Goal: Task Accomplishment & Management: Complete application form

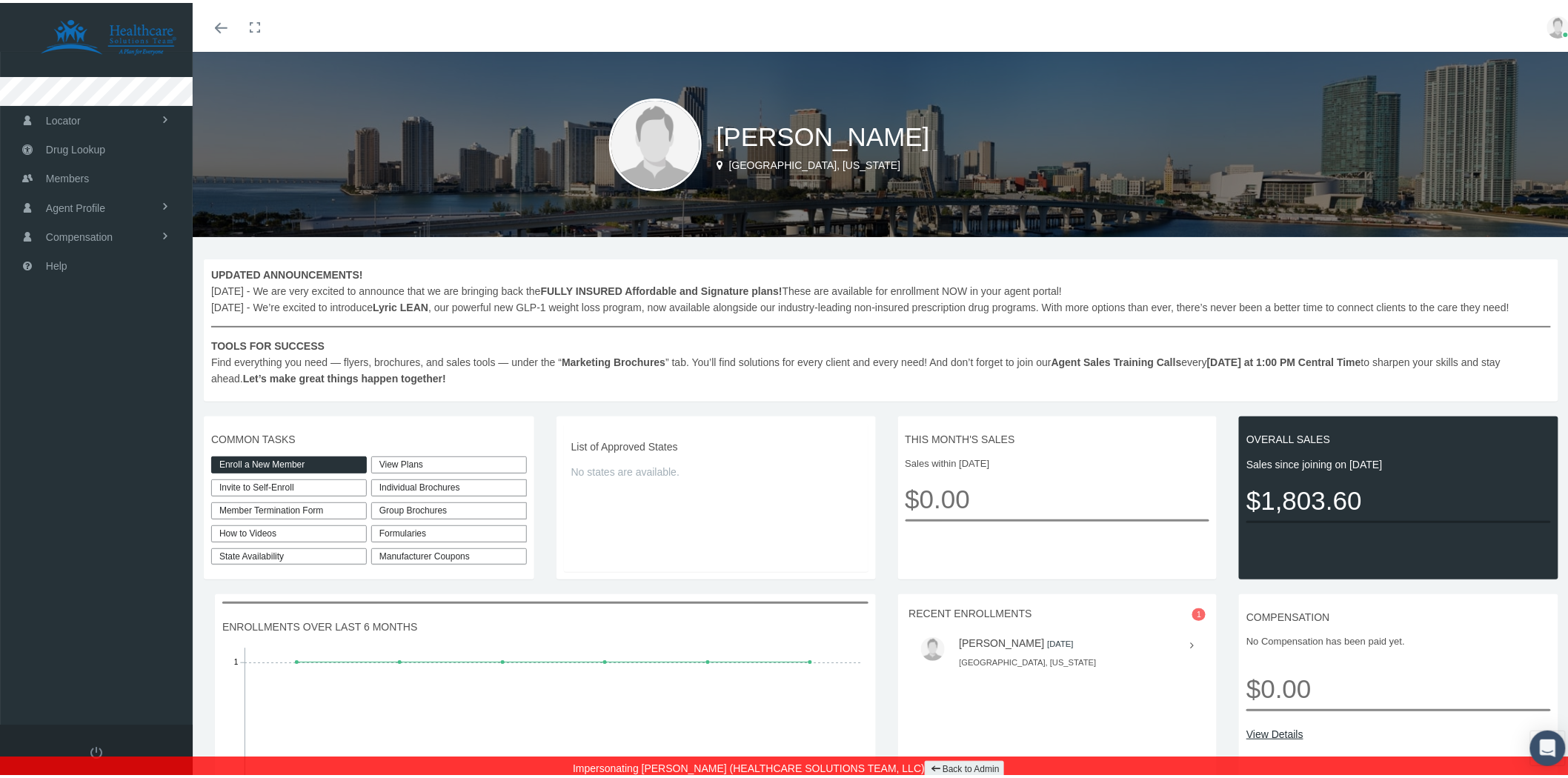
click at [322, 461] on link "Enroll a New Member" at bounding box center [289, 462] width 155 height 17
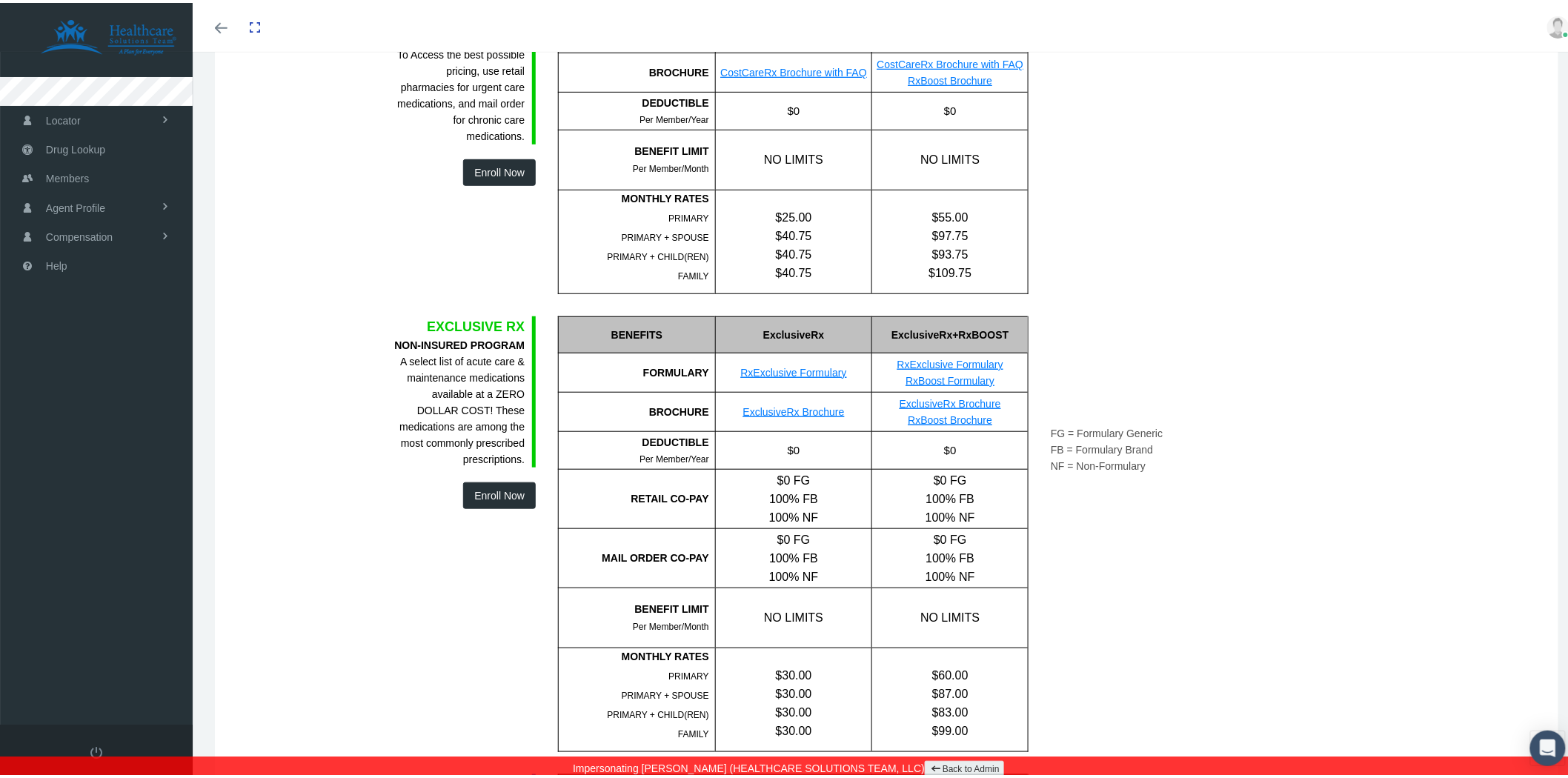
scroll to position [247, 0]
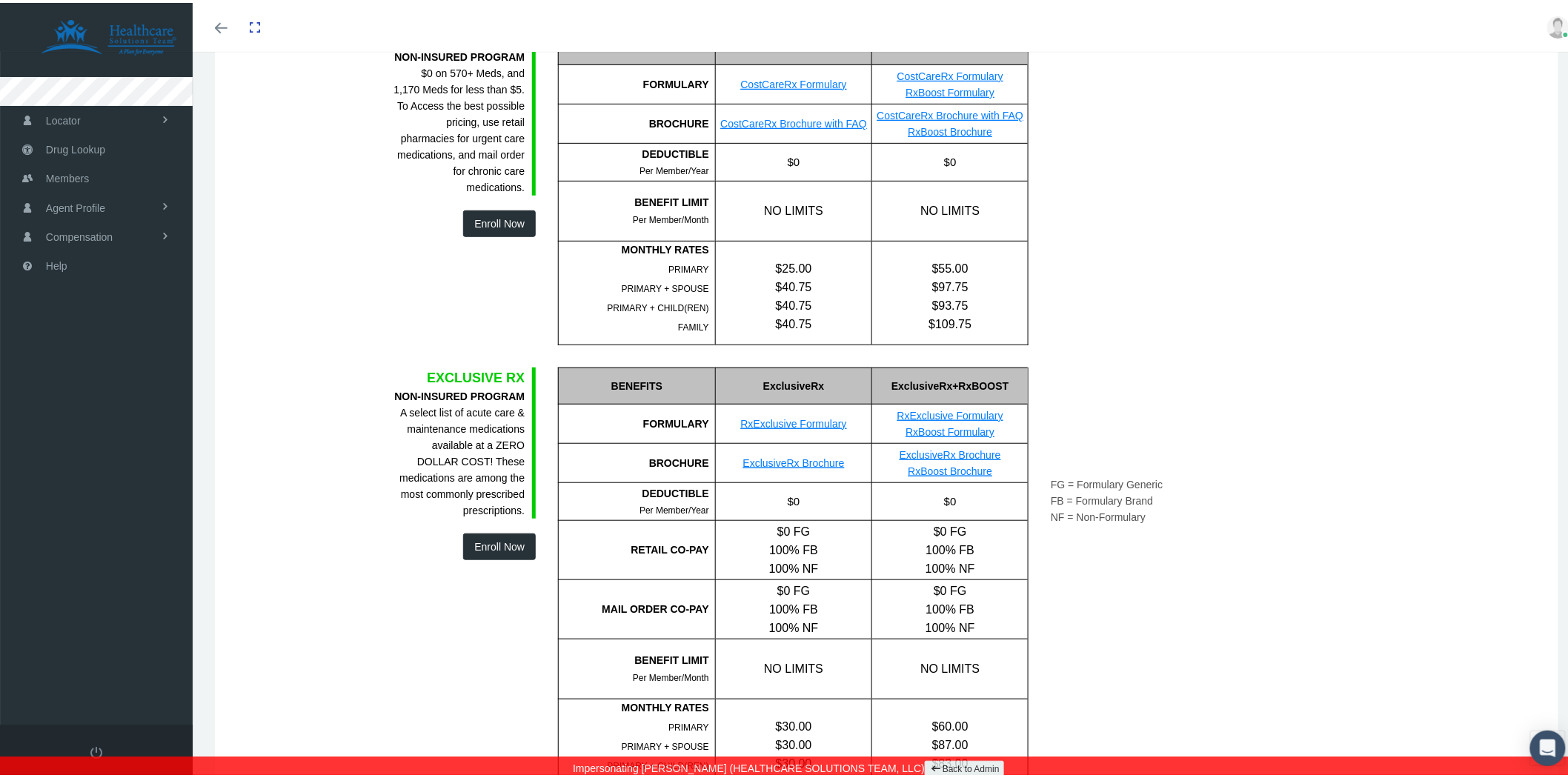
click at [501, 546] on button "Enroll Now" at bounding box center [499, 544] width 72 height 27
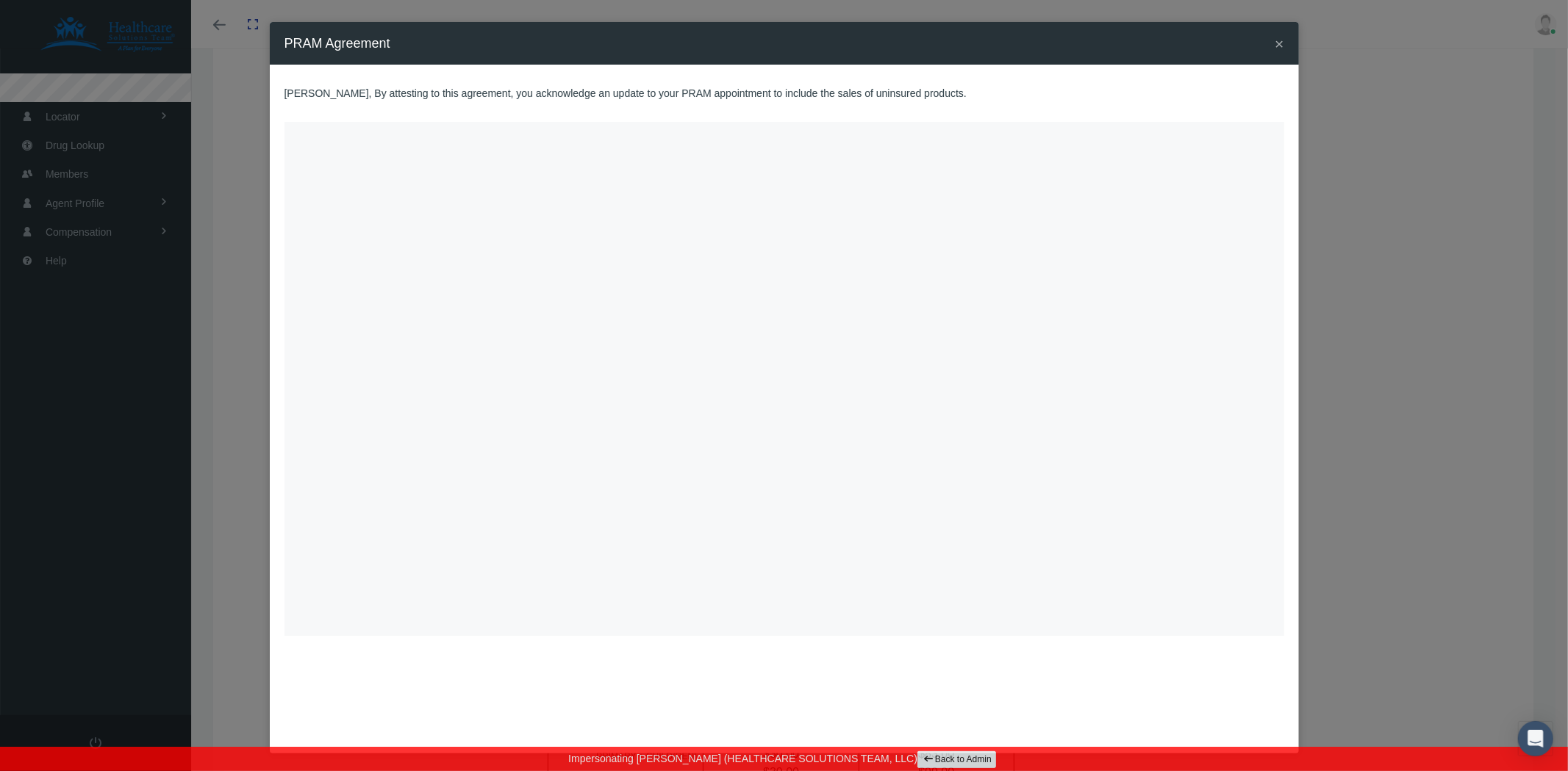
click at [1275, 44] on span "×" at bounding box center [1279, 44] width 9 height 17
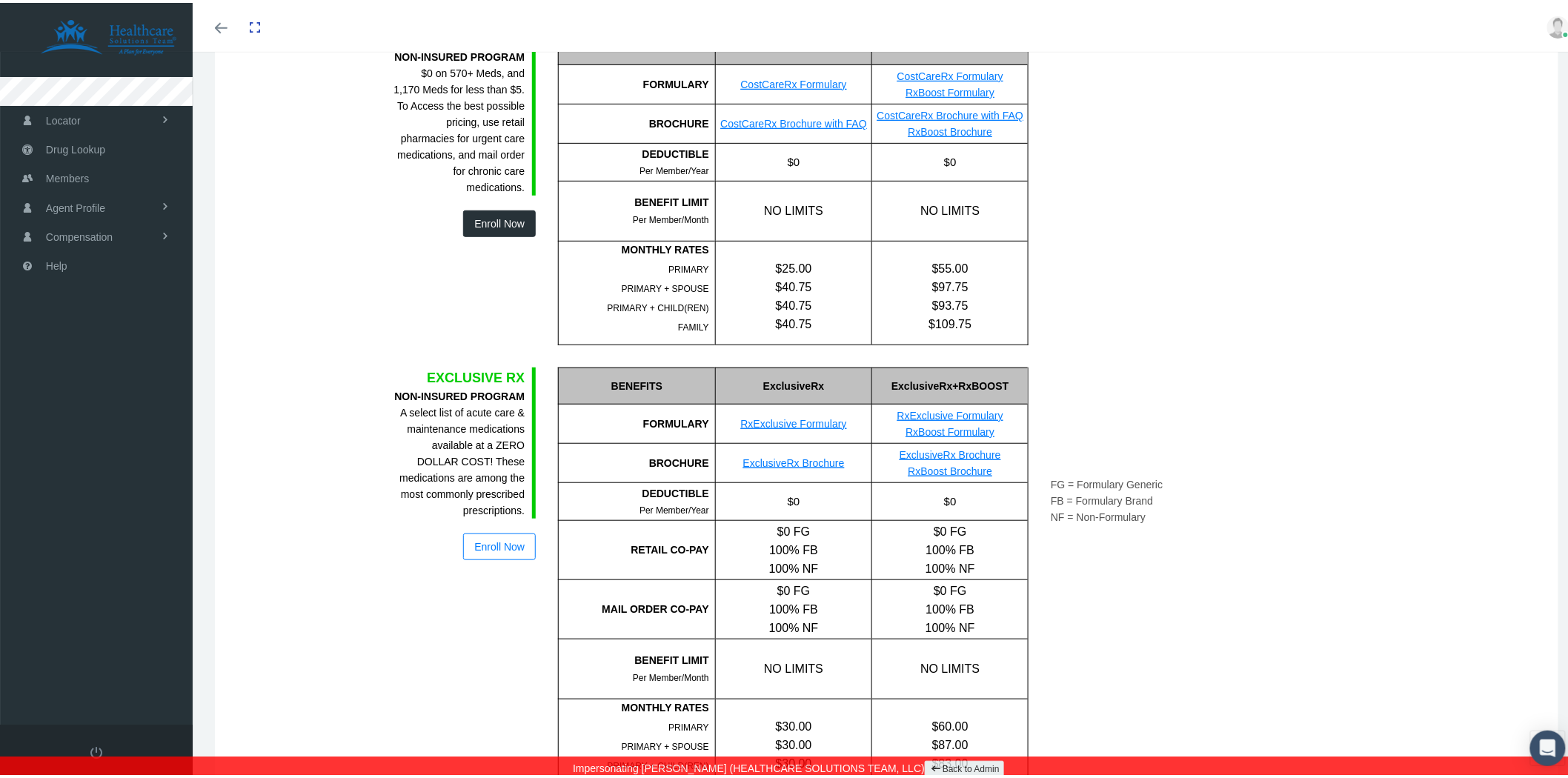
click at [1151, 372] on div "FG = Formulary Generic FB = Formulary Brand NF = Non-Formulary" at bounding box center [1121, 583] width 165 height 436
click at [590, 333] on div "MONTHLY RATES PRIMARY PRIMARY + SPOUSE PRIMARY + CHILD(REN) FAMILY" at bounding box center [637, 290] width 157 height 104
click at [1104, 292] on div "FG = Formulary Generic FB = Formulary Brand NF = Non-Formulary" at bounding box center [1121, 184] width 165 height 317
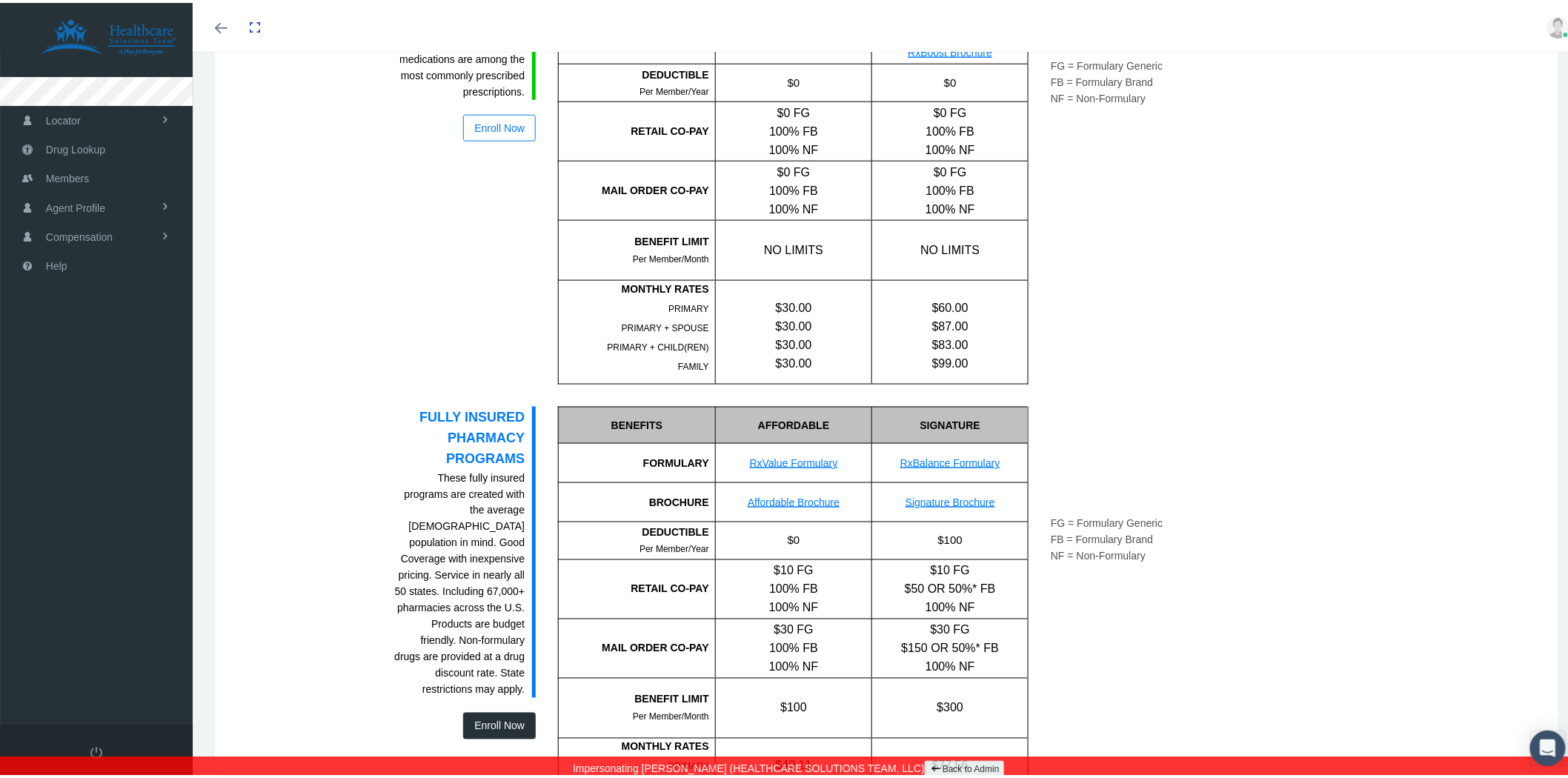
scroll to position [906, 0]
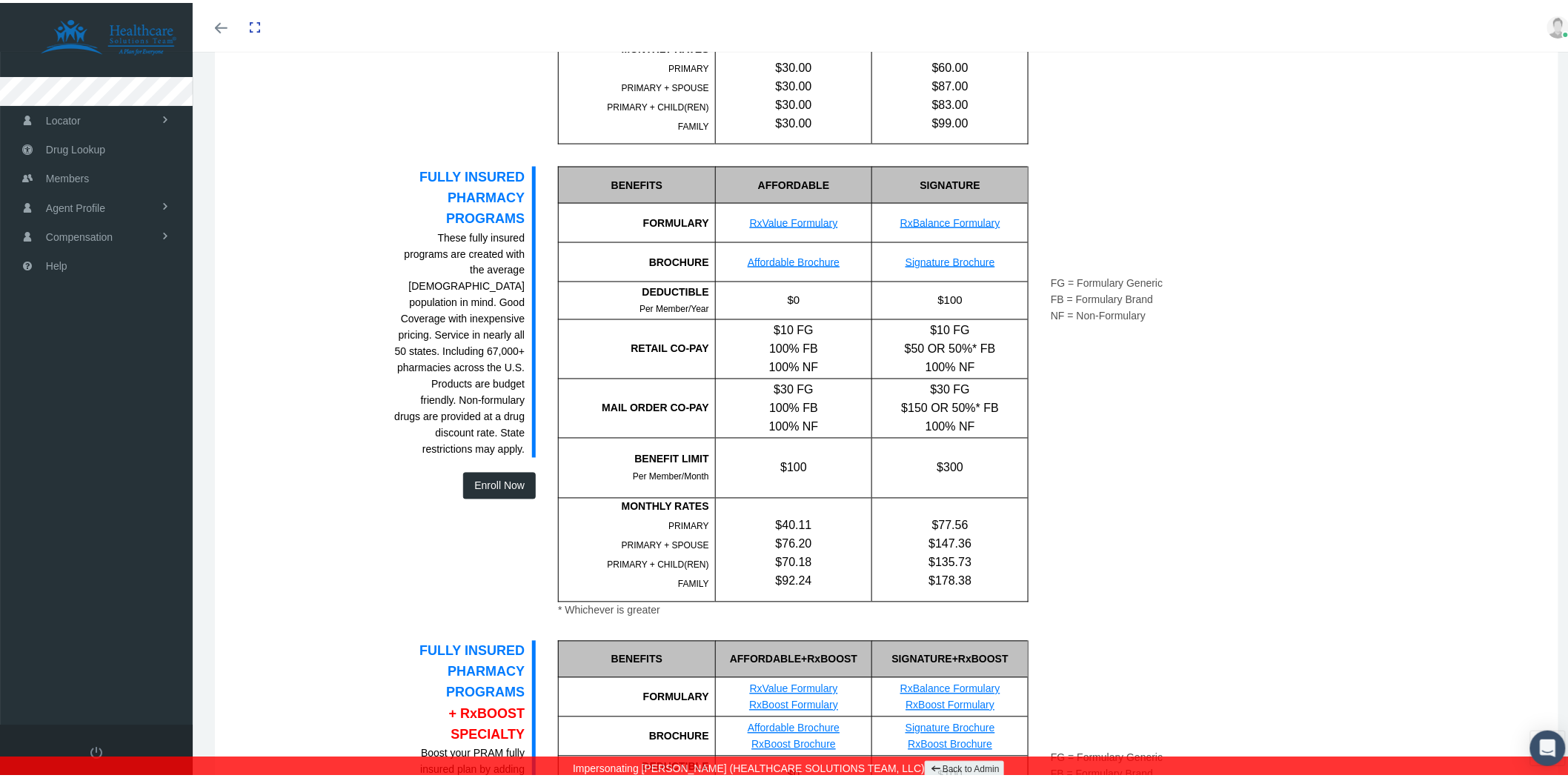
click at [511, 470] on button "Enroll Now" at bounding box center [499, 483] width 72 height 27
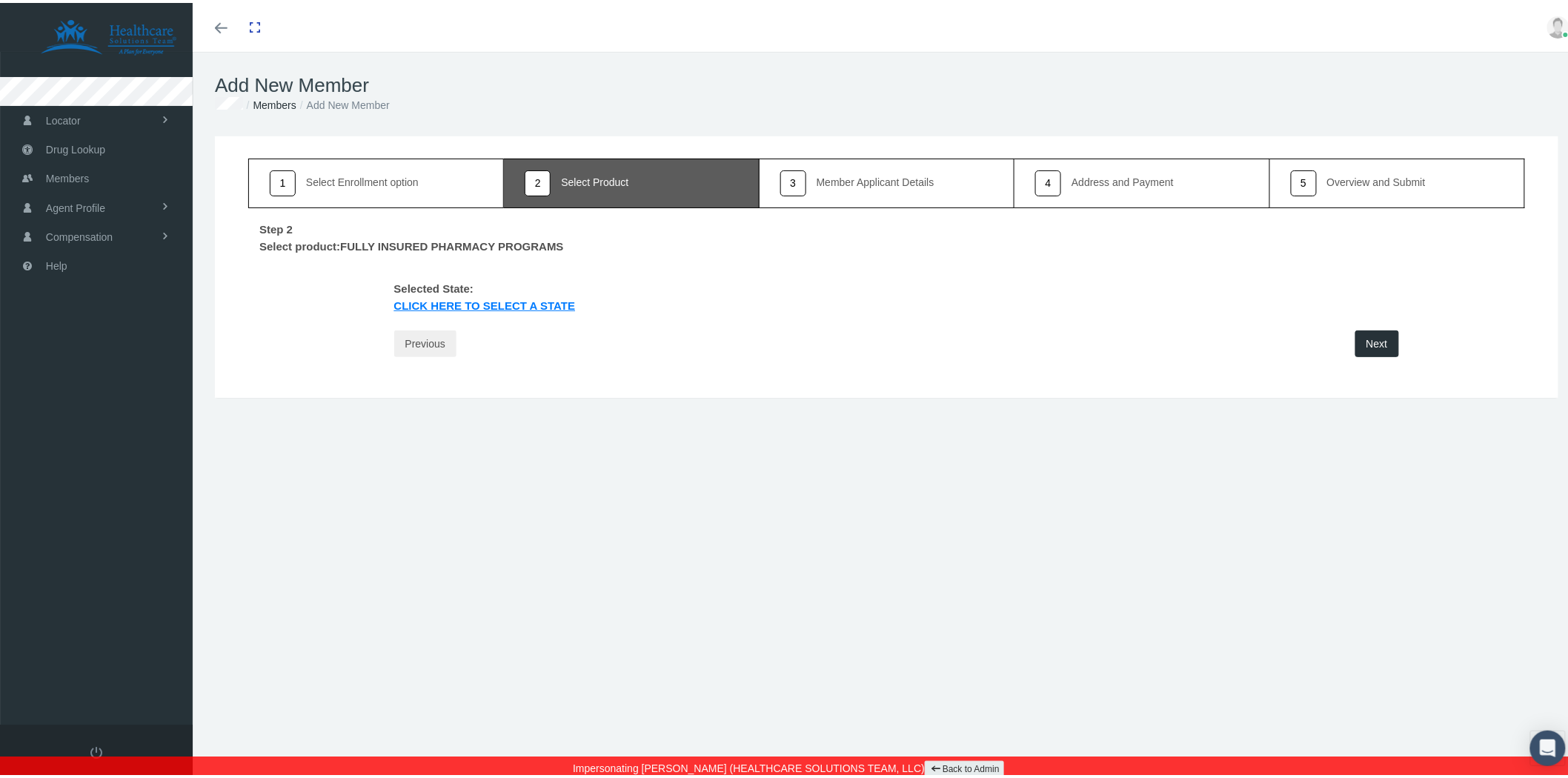
click at [471, 303] on link "Click Here to select a state" at bounding box center [485, 305] width 204 height 17
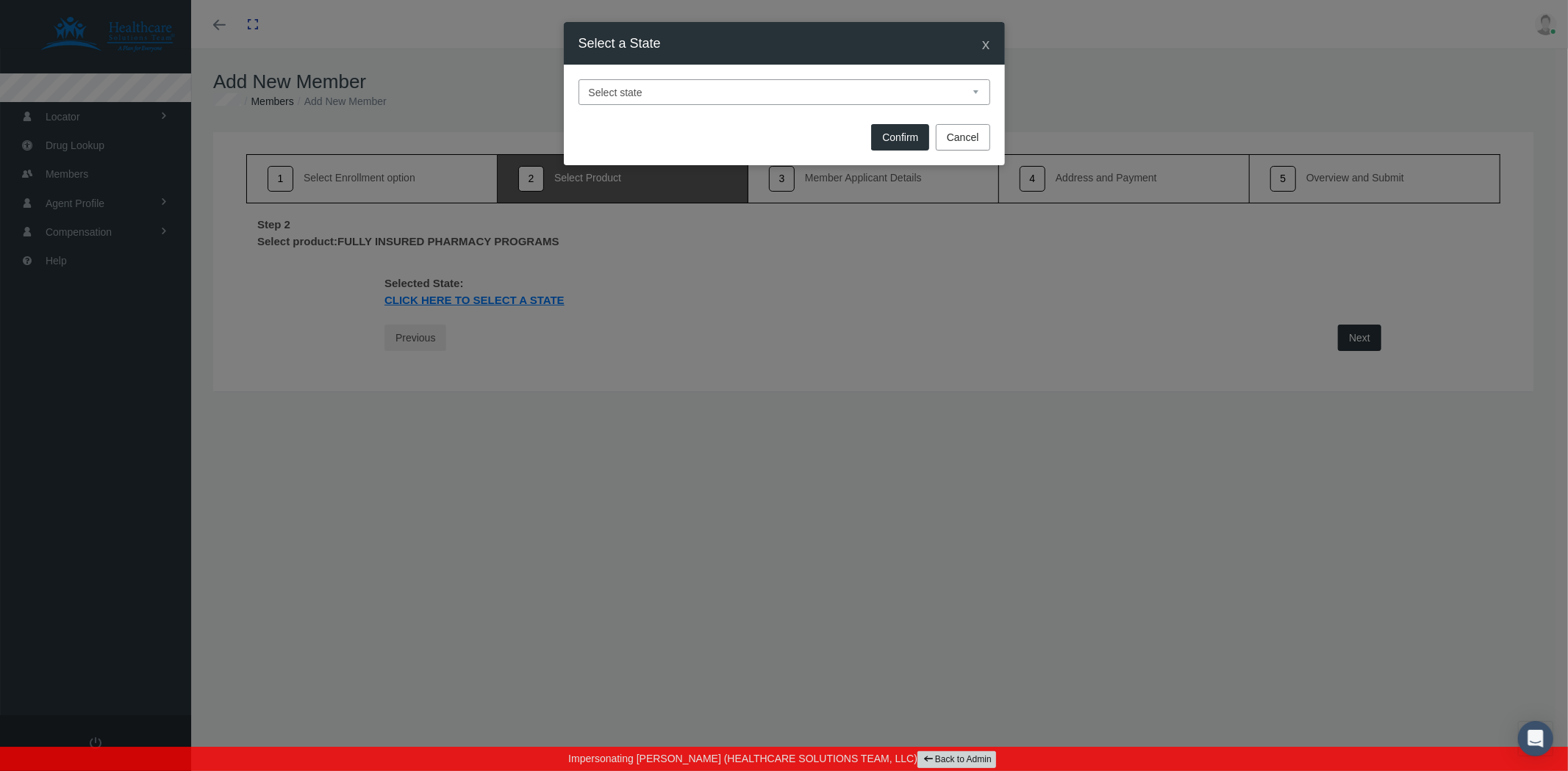
click at [618, 93] on select "Select state [US_STATE] [US_STATE] [US_STATE] [US_STATE] [US_STATE] [US_STATE] …" at bounding box center [784, 92] width 412 height 26
select select "FL"
click at [579, 80] on select "Select state [US_STATE] [US_STATE] [US_STATE] [US_STATE] [US_STATE] [US_STATE] …" at bounding box center [784, 92] width 412 height 26
click at [900, 139] on button "Confirm" at bounding box center [899, 137] width 58 height 27
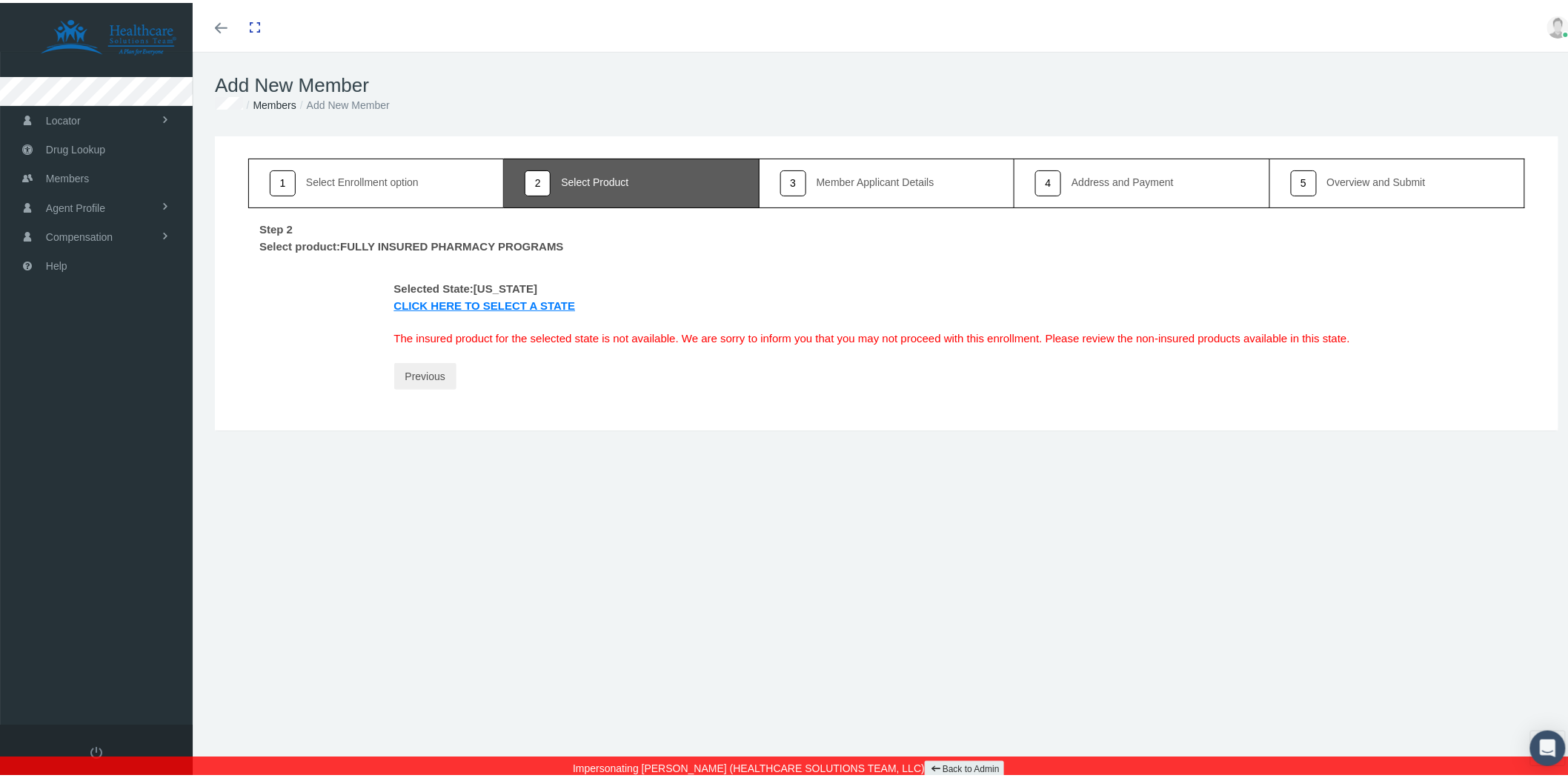
click at [425, 372] on button "Previous" at bounding box center [425, 373] width 62 height 27
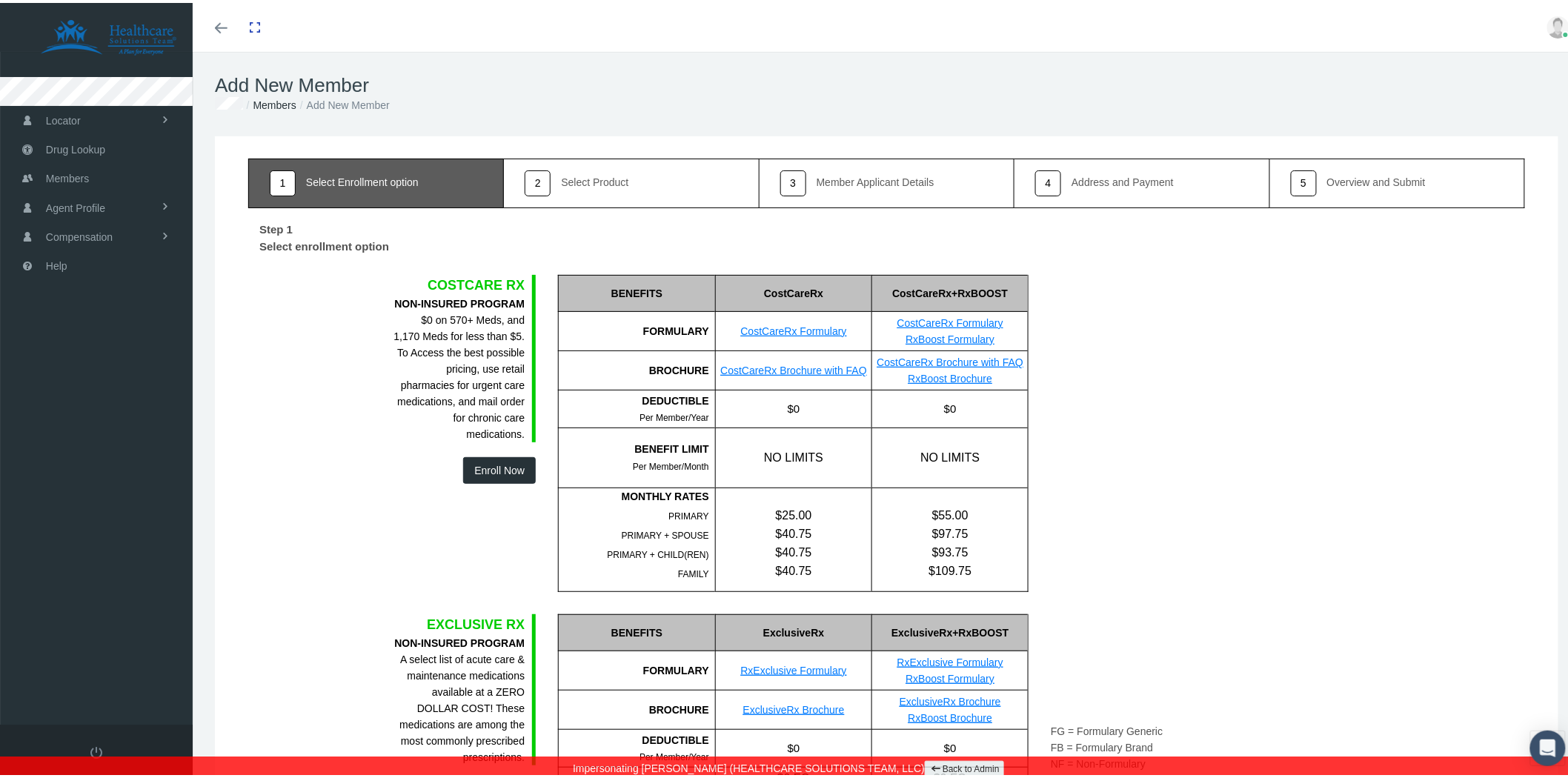
click at [1206, 358] on div "COSTCARE RX NON-INSURED PROGRAM $0 on 570+ Meds, and 1,170 Meds for less than $…" at bounding box center [876, 431] width 985 height 317
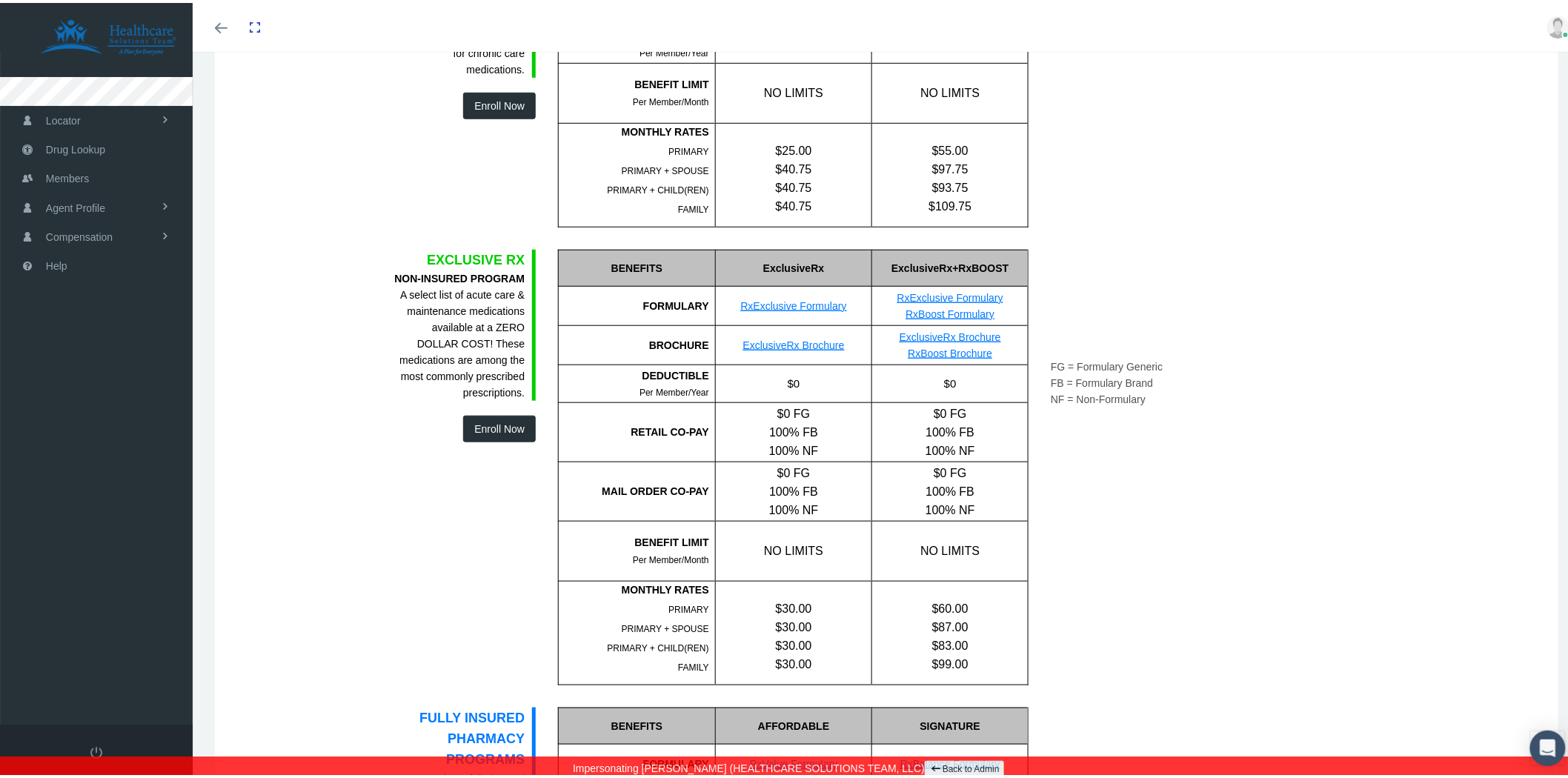
scroll to position [329, 0]
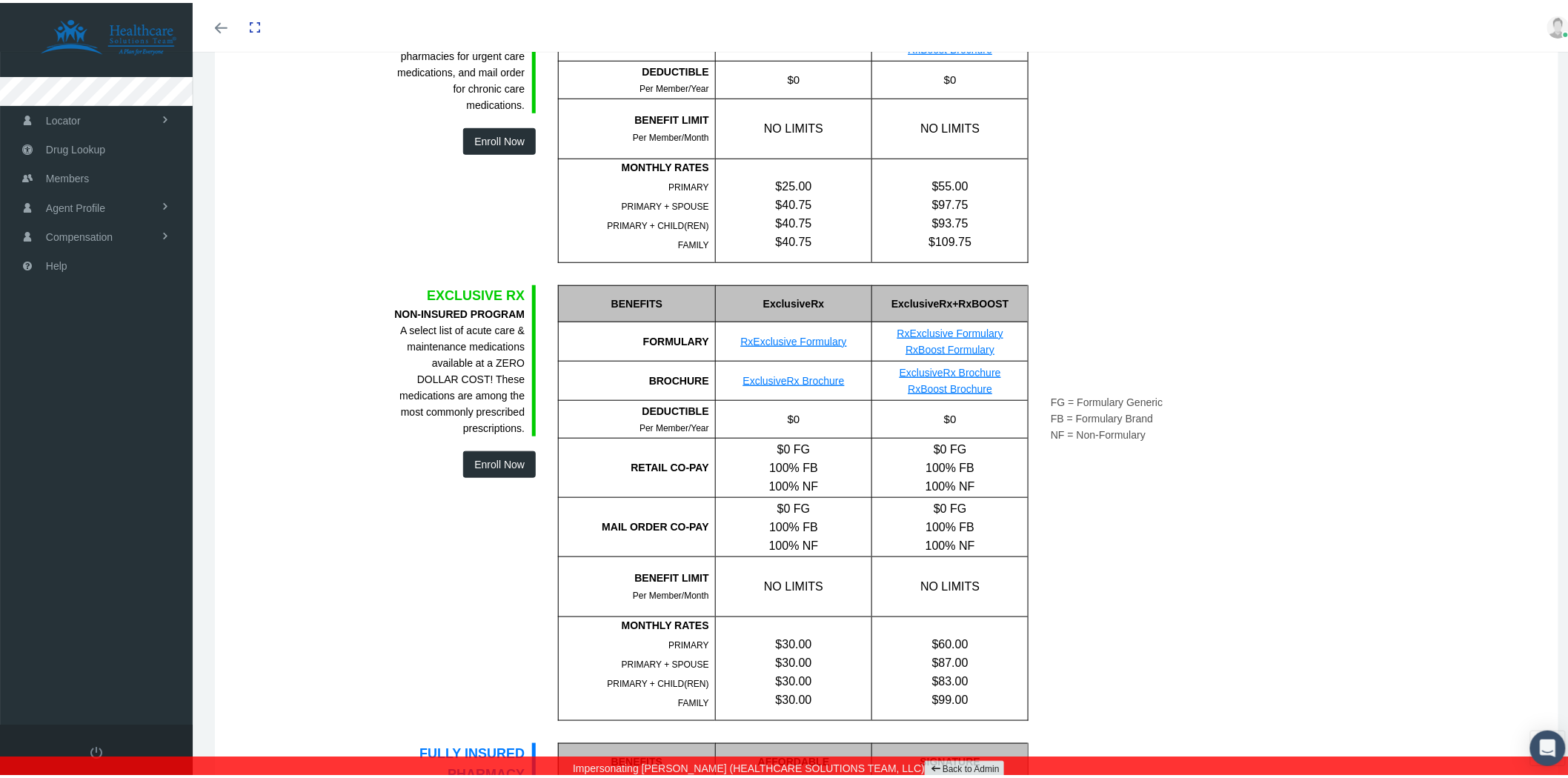
click at [492, 456] on span "Enroll Now" at bounding box center [500, 462] width 51 height 12
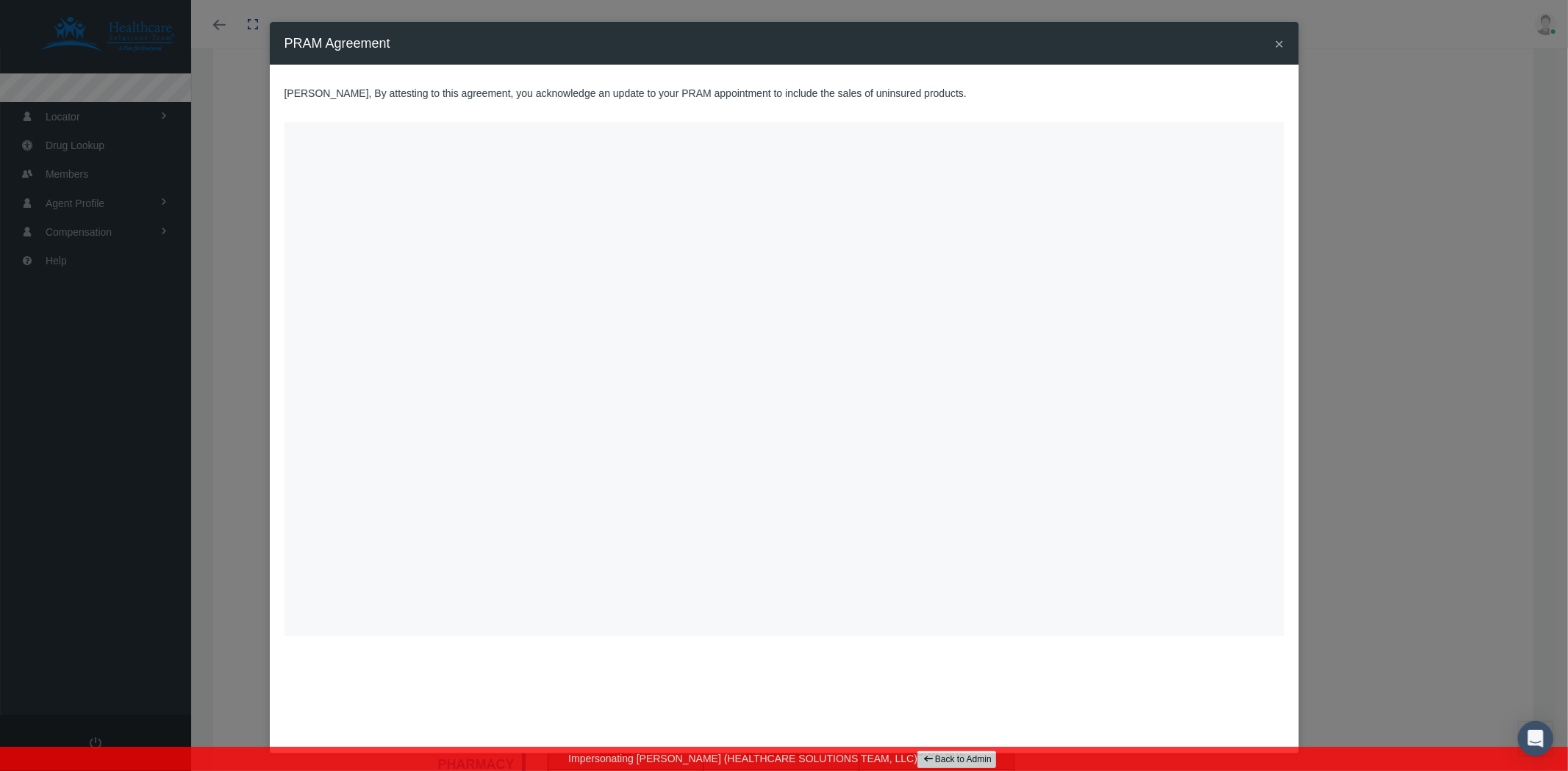
click at [1275, 39] on span "×" at bounding box center [1279, 44] width 9 height 17
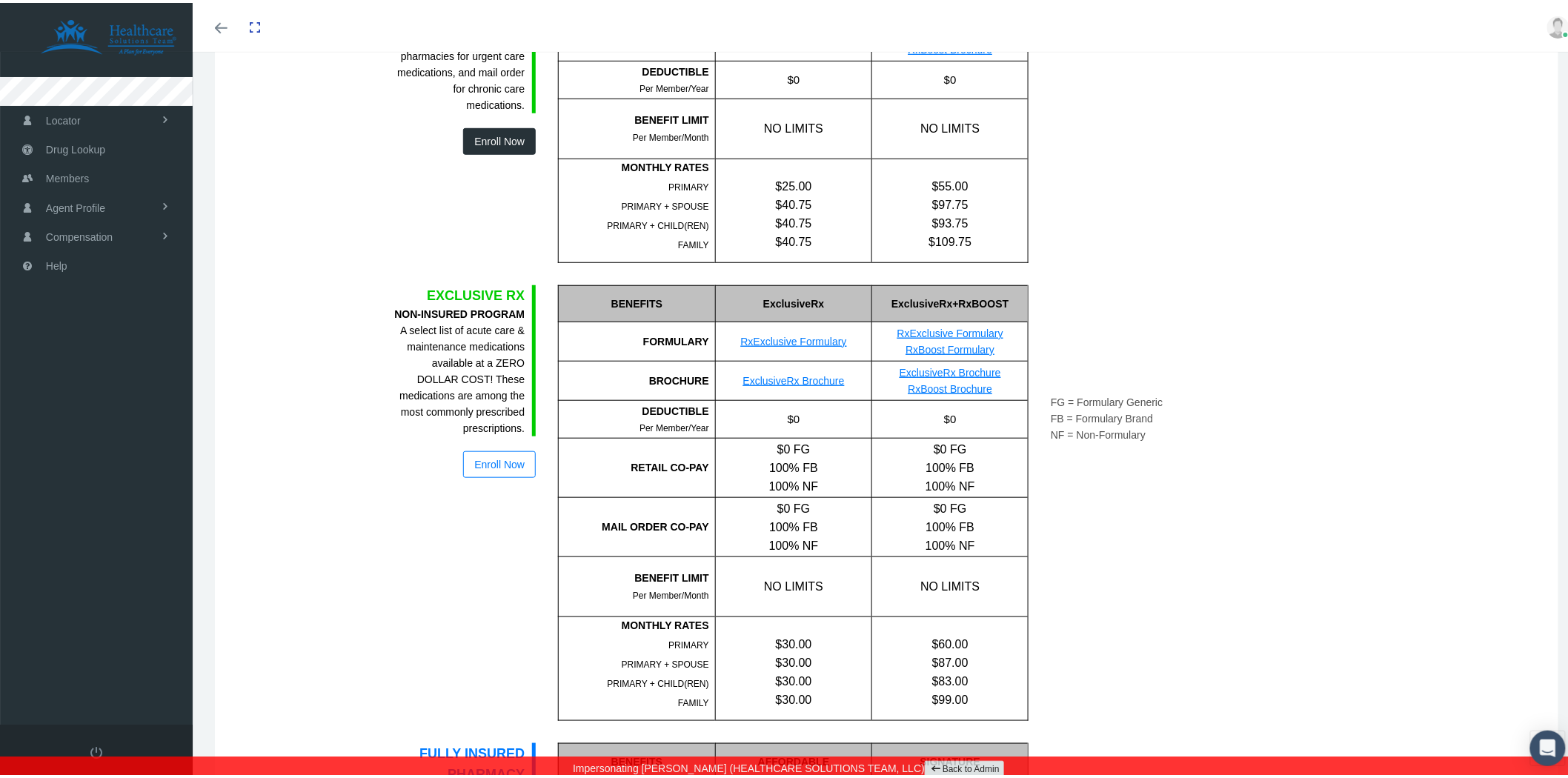
drag, startPoint x: 961, startPoint y: 768, endPoint x: 730, endPoint y: 670, distance: 250.9
click at [961, 768] on link "Back to Admin" at bounding box center [965, 767] width 79 height 17
